Goal: Information Seeking & Learning: Find contact information

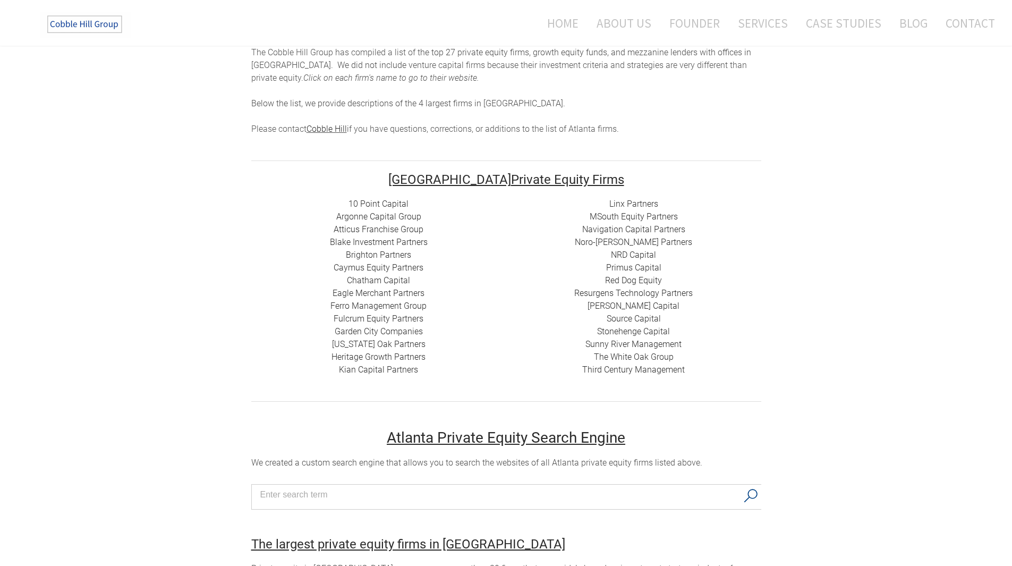
scroll to position [212, 0]
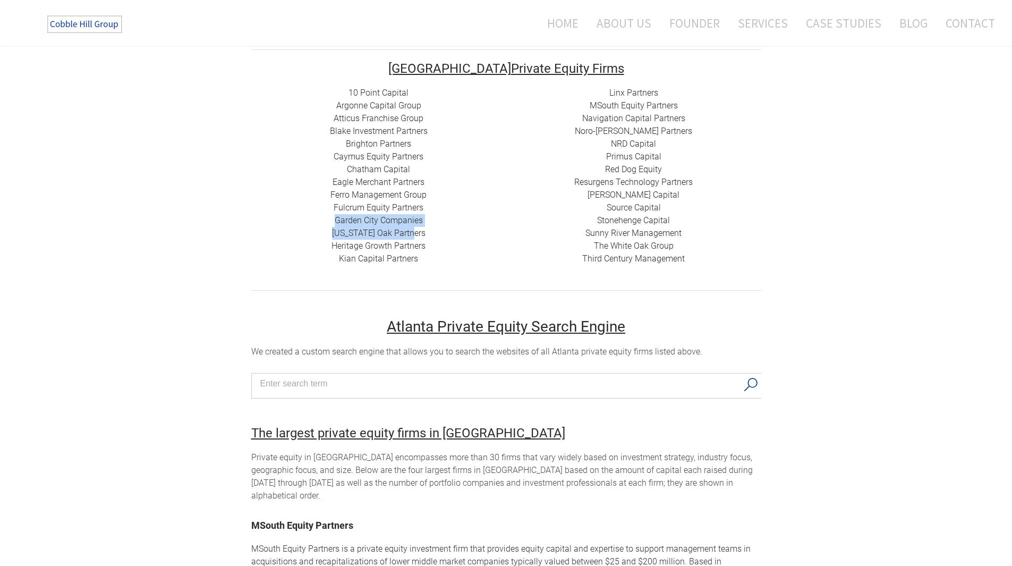
drag, startPoint x: 420, startPoint y: 233, endPoint x: 336, endPoint y: 217, distance: 85.4
click at [336, 217] on div "10 Point Capital Argonne Capital Group Atticus Franchise Group Blake Investment…" at bounding box center [378, 176] width 255 height 178
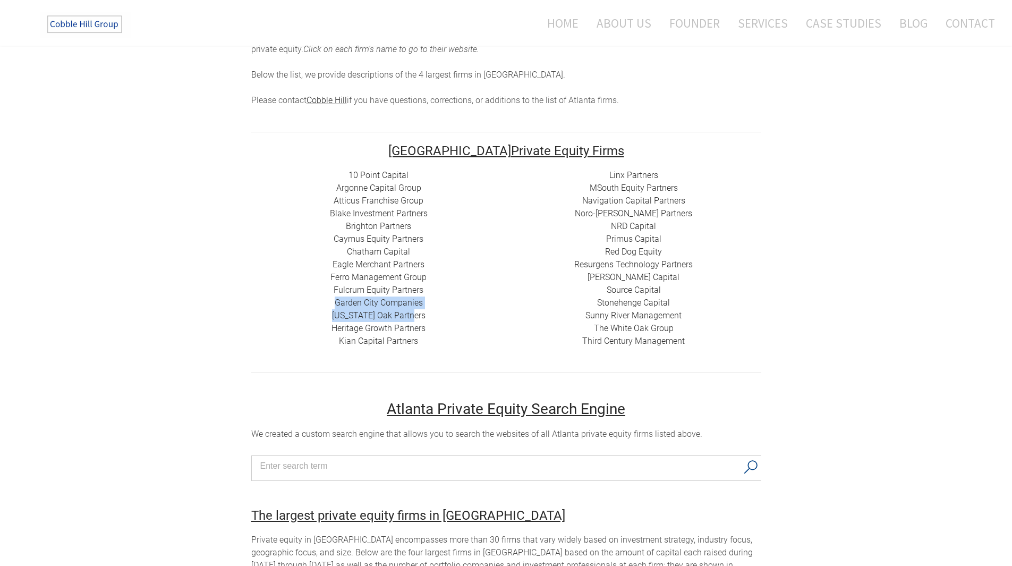
scroll to position [159, 0]
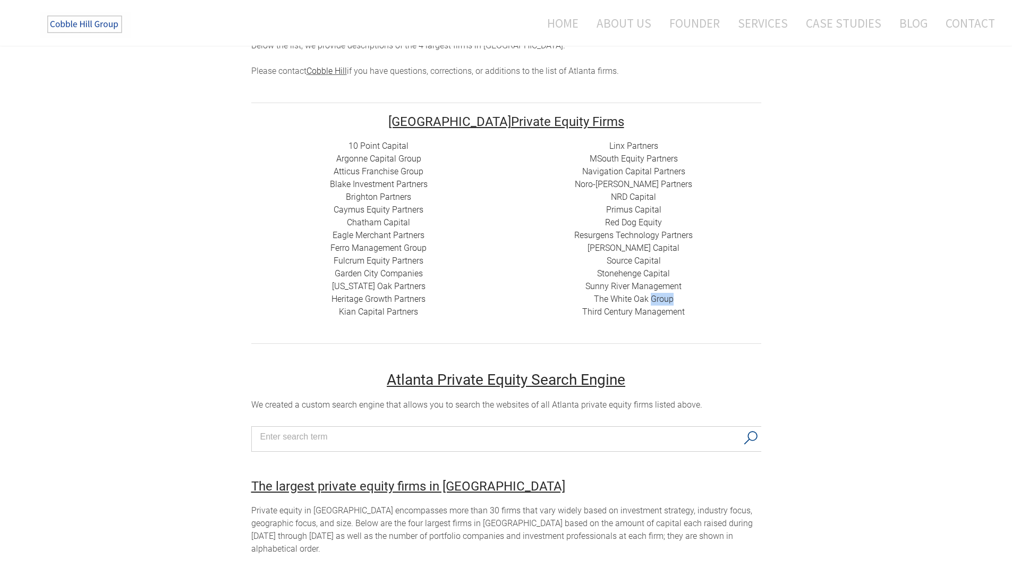
drag, startPoint x: 677, startPoint y: 300, endPoint x: 652, endPoint y: 300, distance: 25.0
click at [652, 300] on div "Linx Partners MSouth Equity Partners ​ Navigation Capital Partners Noro-[PERSON…" at bounding box center [633, 229] width 255 height 178
click at [652, 300] on link "The White Oak Group" at bounding box center [634, 299] width 80 height 10
click at [709, 305] on div "Linx Partners MSouth Equity Partners ​ Navigation Capital Partners Noro-[PERSON…" at bounding box center [633, 229] width 255 height 178
click at [676, 310] on link "Third Century Management" at bounding box center [633, 311] width 103 height 10
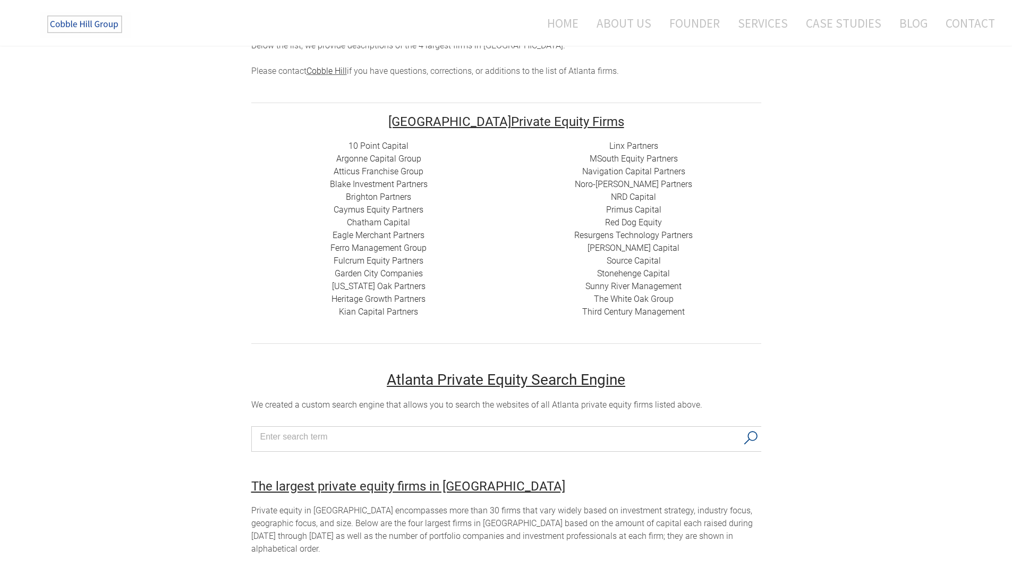
click at [626, 287] on link "Sunny River Management" at bounding box center [633, 286] width 96 height 10
click at [618, 273] on link "Stonehenge Capital" at bounding box center [633, 273] width 73 height 10
click at [623, 220] on link "Red Dog Equity" at bounding box center [633, 222] width 57 height 10
click at [629, 209] on link "Primus Capital" at bounding box center [633, 209] width 55 height 10
click at [624, 198] on link "NRD Capital" at bounding box center [633, 197] width 45 height 10
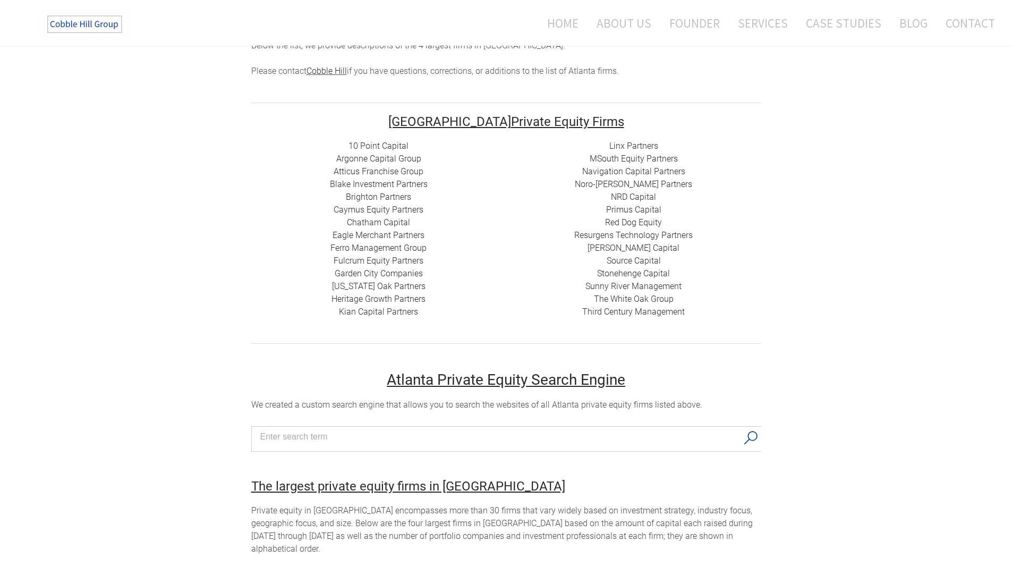
click at [630, 182] on link "Noro-[PERSON_NAME] Partners" at bounding box center [633, 184] width 117 height 10
click at [599, 168] on link "Navigation Capital Partners" at bounding box center [633, 171] width 103 height 10
click at [629, 170] on link "Navigation Capital Partners" at bounding box center [633, 171] width 103 height 10
click at [611, 158] on link "MSouth Equity Partners" at bounding box center [634, 158] width 88 height 10
click at [648, 145] on link "Linx Partners" at bounding box center [633, 146] width 49 height 10
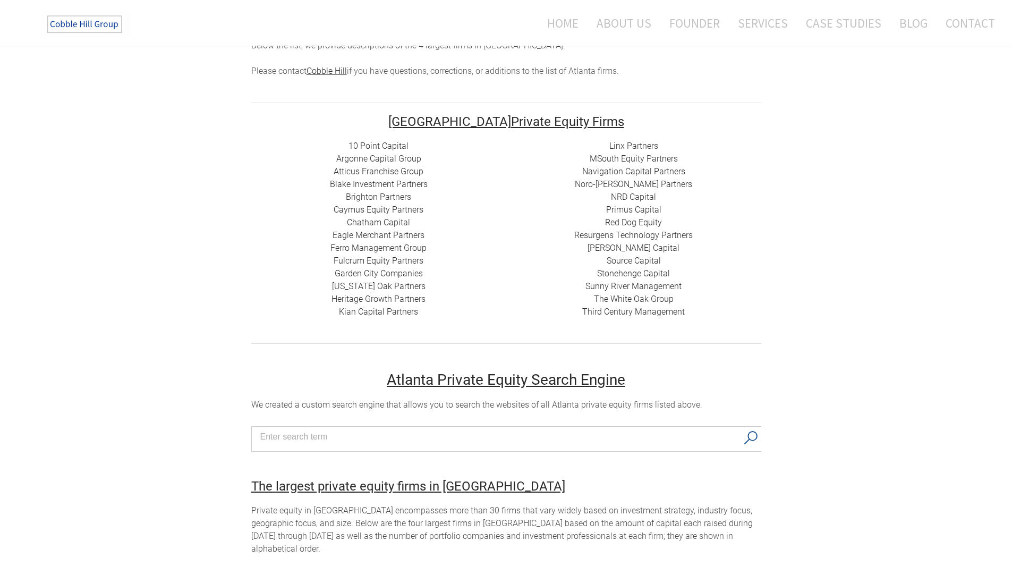
click at [372, 312] on link "​Kian Capital Partners" at bounding box center [378, 311] width 79 height 10
click at [384, 296] on link "Heritage Growth Partners" at bounding box center [378, 299] width 94 height 10
click at [361, 248] on link "Ferro Management Group" at bounding box center [378, 248] width 96 height 10
click at [347, 236] on link "Eagle Merchant Partners" at bounding box center [378, 235] width 92 height 10
click at [365, 223] on link "Chatham Capital" at bounding box center [378, 222] width 63 height 10
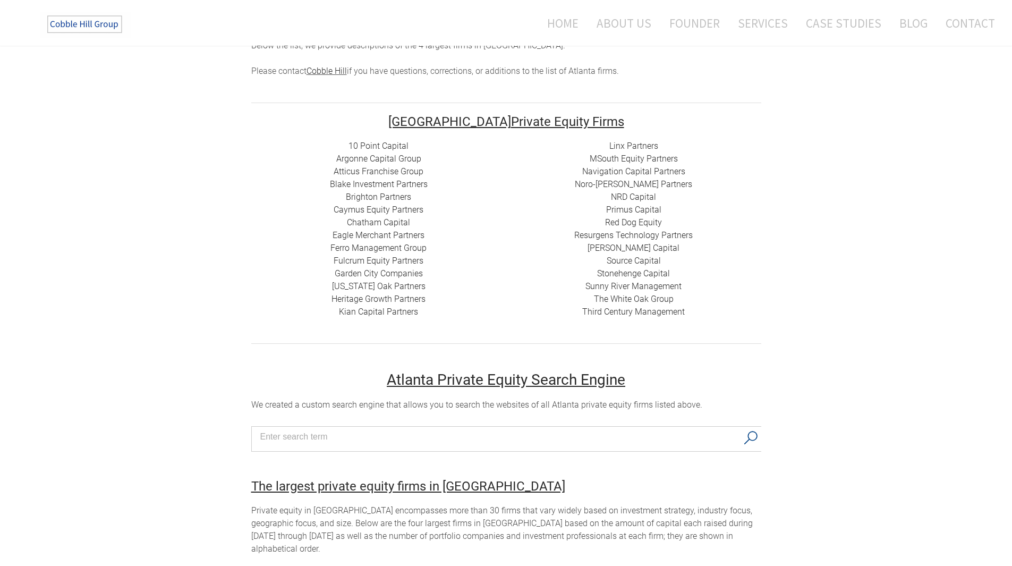
click at [365, 209] on link "Caymus Equity Partners" at bounding box center [379, 209] width 90 height 10
click at [366, 196] on link "Brighton Partners" at bounding box center [378, 197] width 65 height 10
click at [354, 181] on link "Blake Investment Partners" at bounding box center [379, 184] width 98 height 10
click at [363, 169] on link "Atticus Franchise Group" at bounding box center [379, 171] width 90 height 10
click at [362, 156] on link "Argonne Capital Group" at bounding box center [378, 158] width 85 height 10
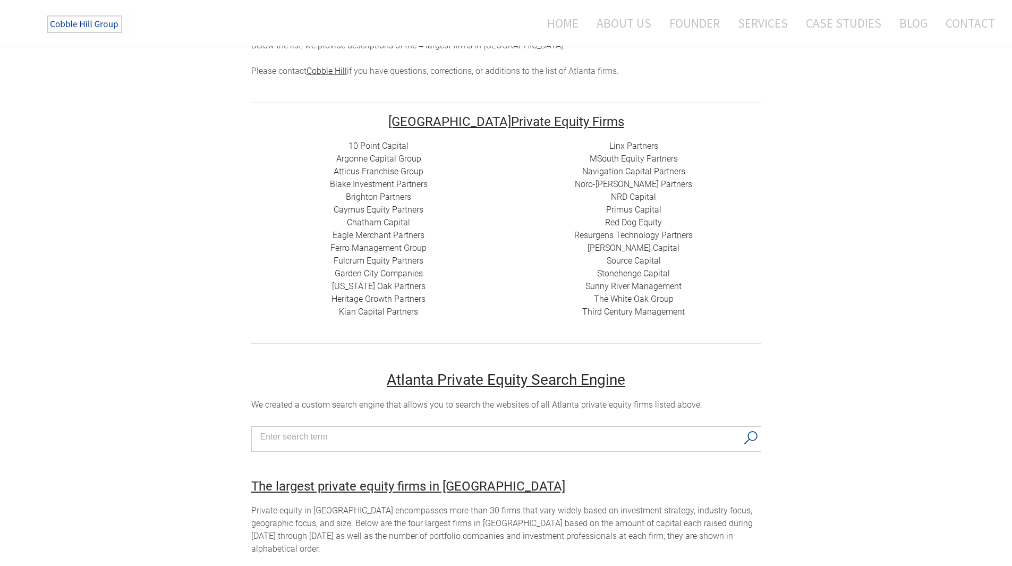
click at [388, 143] on link "10 Point Capital" at bounding box center [378, 146] width 60 height 10
